Goal: Information Seeking & Learning: Find specific page/section

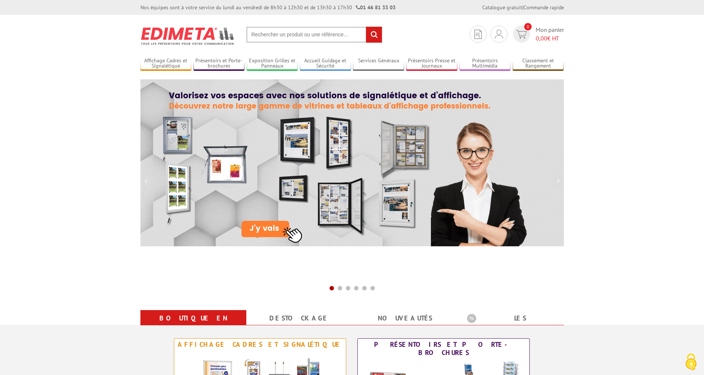
click at [280, 35] on input "text" at bounding box center [314, 35] width 136 height 16
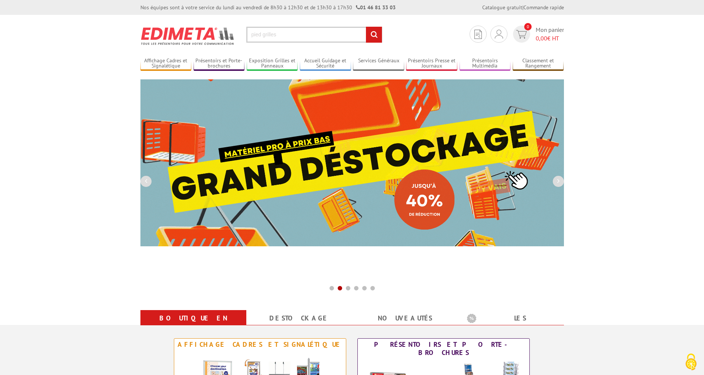
type input "pied grilles"
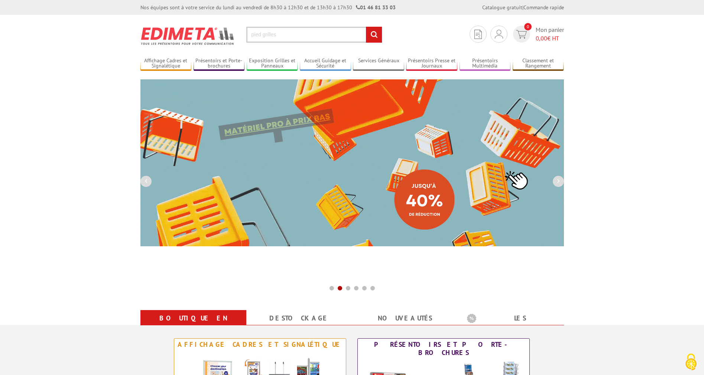
click at [366, 27] on input "rechercher" at bounding box center [374, 35] width 16 height 16
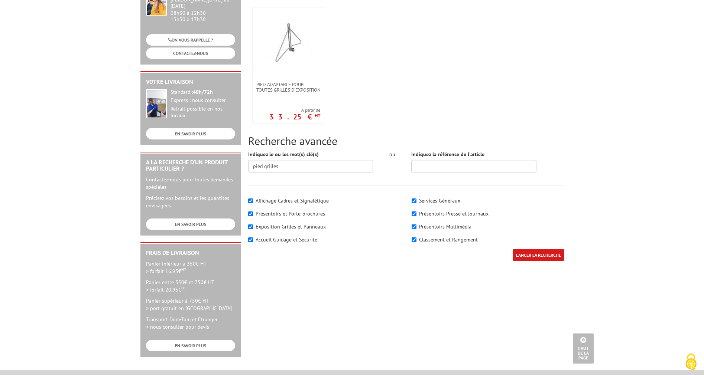
scroll to position [88, 0]
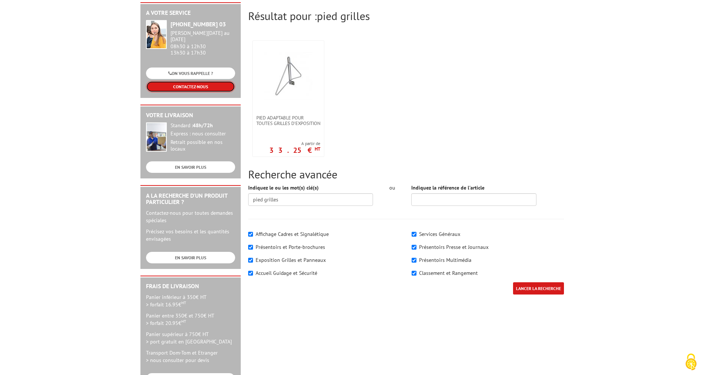
click at [192, 85] on link "CONTACTEZ-NOUS" at bounding box center [190, 87] width 89 height 12
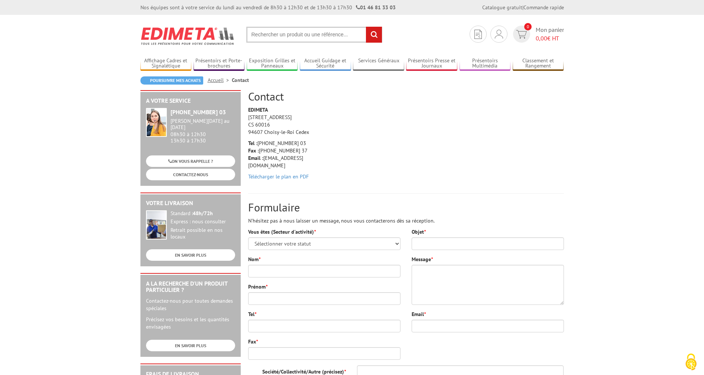
drag, startPoint x: 263, startPoint y: 159, endPoint x: 303, endPoint y: 160, distance: 40.1
click at [303, 160] on p "Tel : [PHONE_NUMBER] 03 Fax : [PHONE_NUMBER] 37 Email : [EMAIL_ADDRESS][DOMAIN_…" at bounding box center [283, 155] width 71 height 30
copy p "[EMAIL_ADDRESS][DOMAIN_NAME]"
click at [312, 36] on input "text" at bounding box center [314, 35] width 136 height 16
type input "pieds grilles"
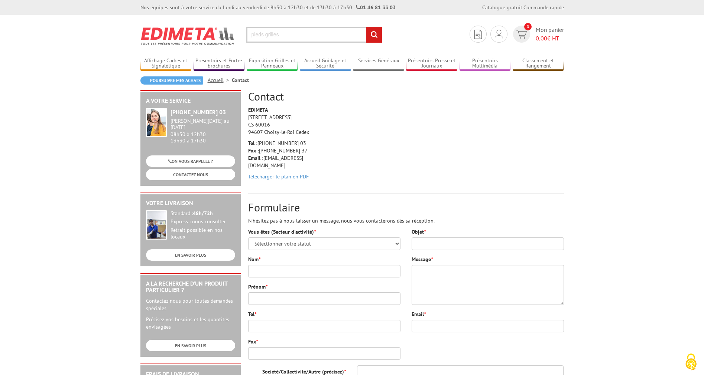
click at [366, 27] on input "rechercher" at bounding box center [374, 35] width 16 height 16
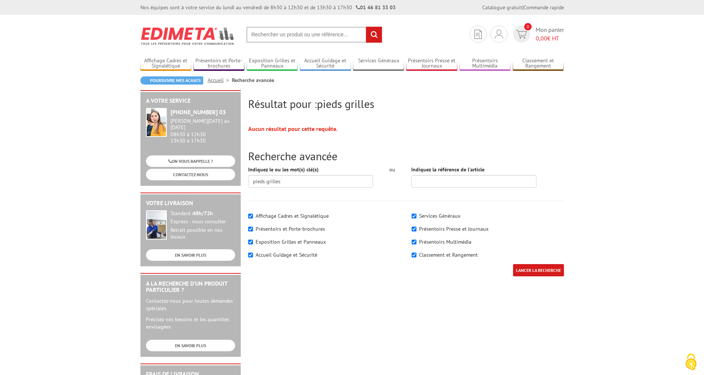
click at [542, 271] on input "LANCER LA RECHERCHE" at bounding box center [538, 270] width 51 height 12
drag, startPoint x: 266, startPoint y: 183, endPoint x: 214, endPoint y: 180, distance: 52.1
click at [248, 180] on input "pieds grilles" at bounding box center [310, 181] width 125 height 13
type input "grilles"
click at [513, 264] on input "LANCER LA RECHERCHE" at bounding box center [538, 270] width 51 height 12
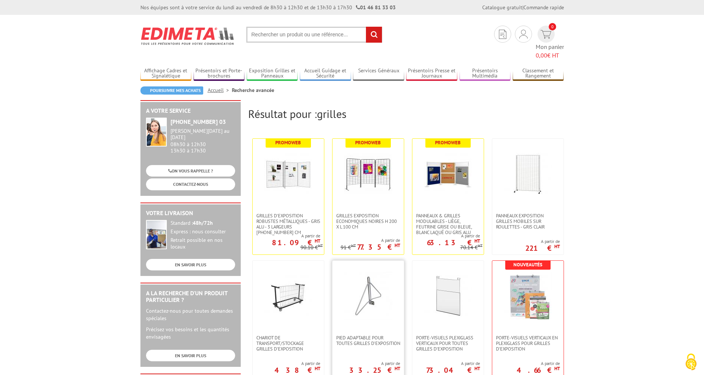
click at [372, 311] on link at bounding box center [367, 298] width 71 height 74
